Goal: Learn about a topic: Learn about a topic

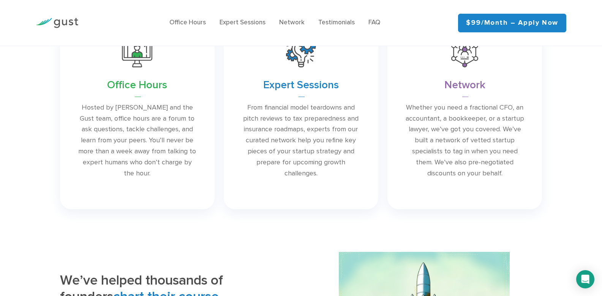
scroll to position [40, 0]
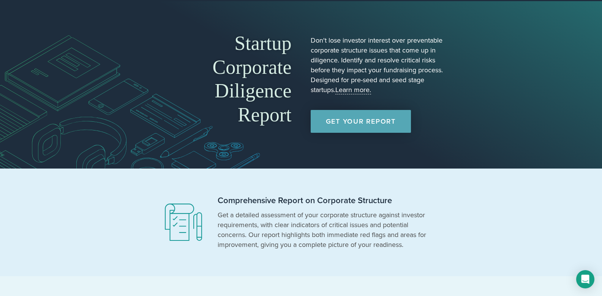
scroll to position [73, 0]
